Goal: Information Seeking & Learning: Learn about a topic

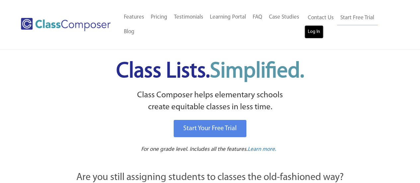
click at [314, 32] on link "Log In" at bounding box center [314, 31] width 19 height 13
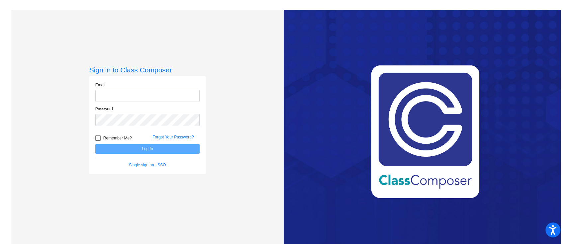
type input "[EMAIL_ADDRESS][DOMAIN_NAME]"
click at [146, 149] on button "Log In" at bounding box center [147, 149] width 104 height 10
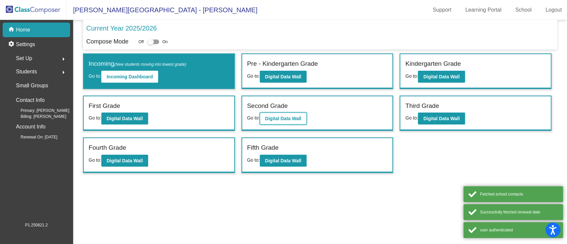
click at [280, 116] on b "Digital Data Wall" at bounding box center [283, 118] width 36 height 5
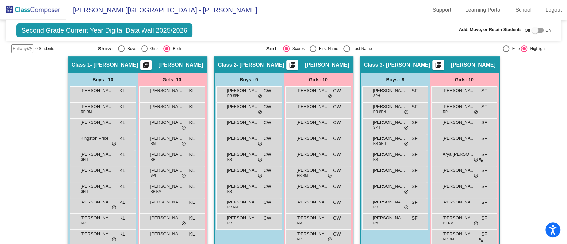
scroll to position [134, 0]
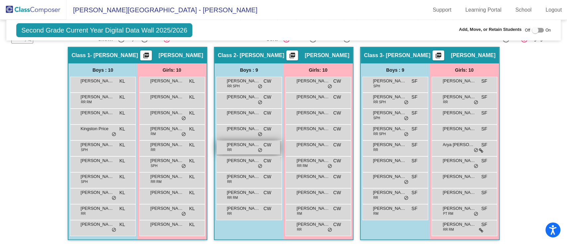
click at [238, 149] on div "John Krug RR CW lock do_not_disturb_alt" at bounding box center [248, 148] width 63 height 14
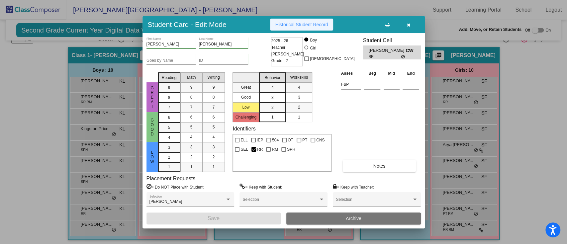
click at [311, 23] on span "Historical Student Record" at bounding box center [301, 24] width 53 height 5
